Goal: Entertainment & Leisure: Consume media (video, audio)

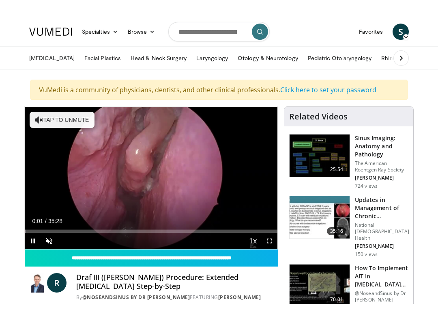
scroll to position [8, 0]
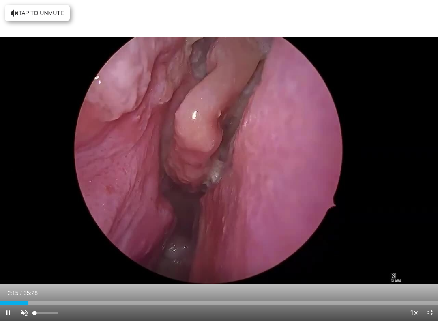
click at [38, 286] on div "Volume Level" at bounding box center [45, 312] width 23 height 3
click at [36, 286] on div "Video Player" at bounding box center [46, 312] width 28 height 16
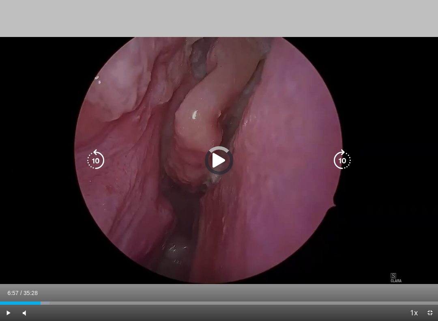
click at [87, 286] on div "Loaded : 11.29%" at bounding box center [219, 302] width 438 height 3
click at [152, 286] on div "Loaded : 23.99%" at bounding box center [219, 301] width 438 height 8
click at [200, 286] on div "Loaded : 43.27%" at bounding box center [219, 301] width 438 height 8
click at [275, 286] on div "Loaded : 53.15%" at bounding box center [219, 301] width 438 height 8
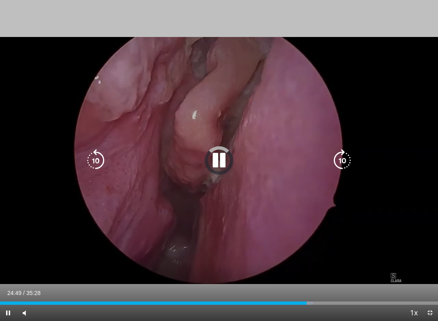
click at [307, 286] on div "Loaded : 71.50%" at bounding box center [219, 301] width 438 height 8
click at [13, 286] on div "Loaded : 76.67%" at bounding box center [168, 302] width 336 height 3
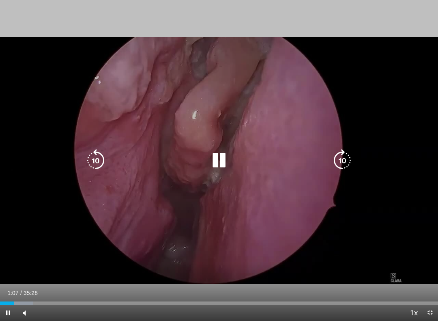
click at [4, 286] on span "Video Player" at bounding box center [8, 312] width 16 height 16
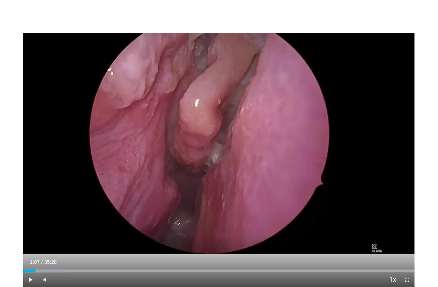
scroll to position [0, 0]
